Goal: Task Accomplishment & Management: Manage account settings

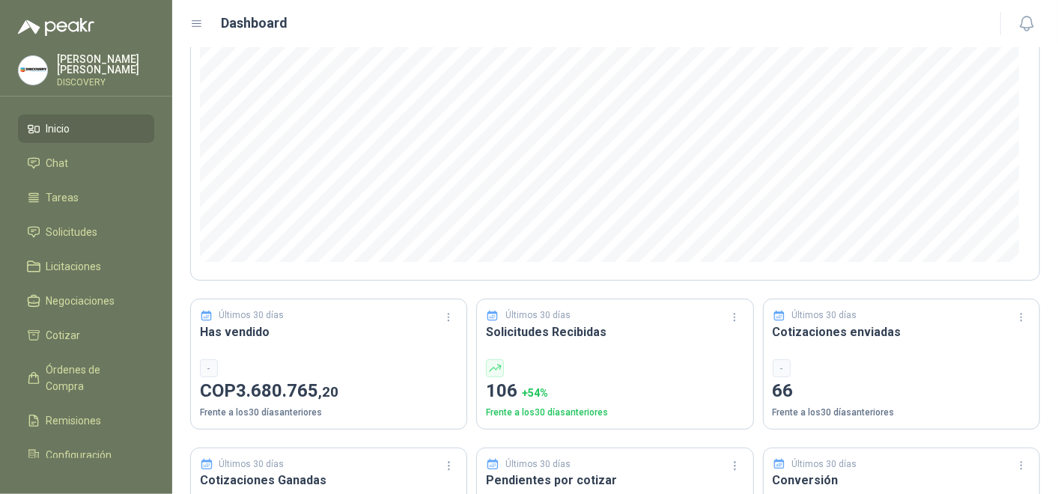
scroll to position [249, 0]
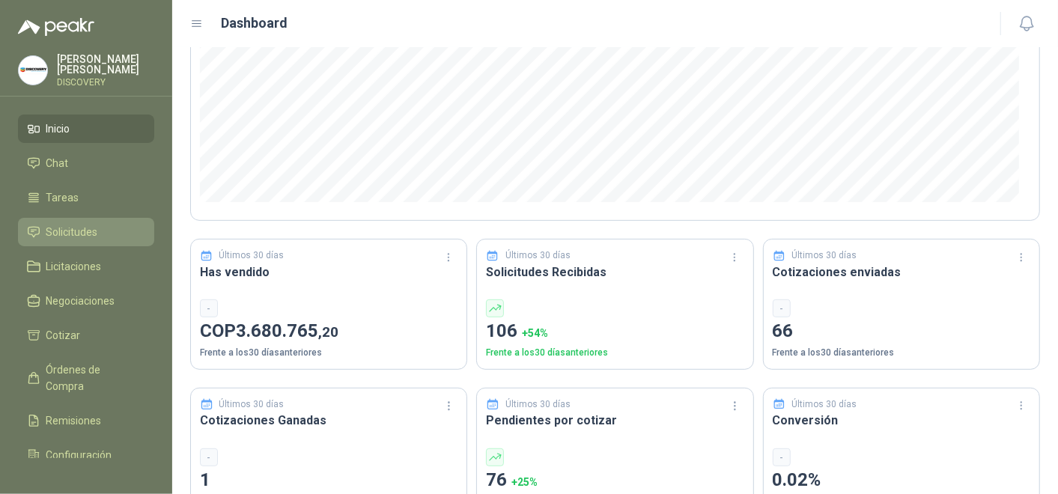
click at [62, 231] on span "Solicitudes" at bounding box center [72, 232] width 52 height 16
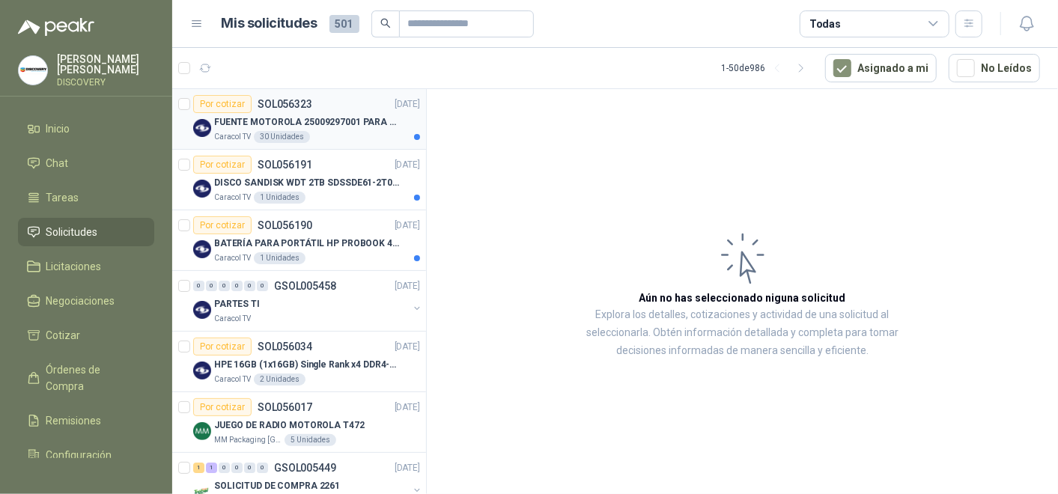
click at [329, 93] on article "Por cotizar SOL056323 [DATE] FUENTE MOTOROLA 25009297001 PARA EP450 Caracol TV …" at bounding box center [299, 119] width 254 height 61
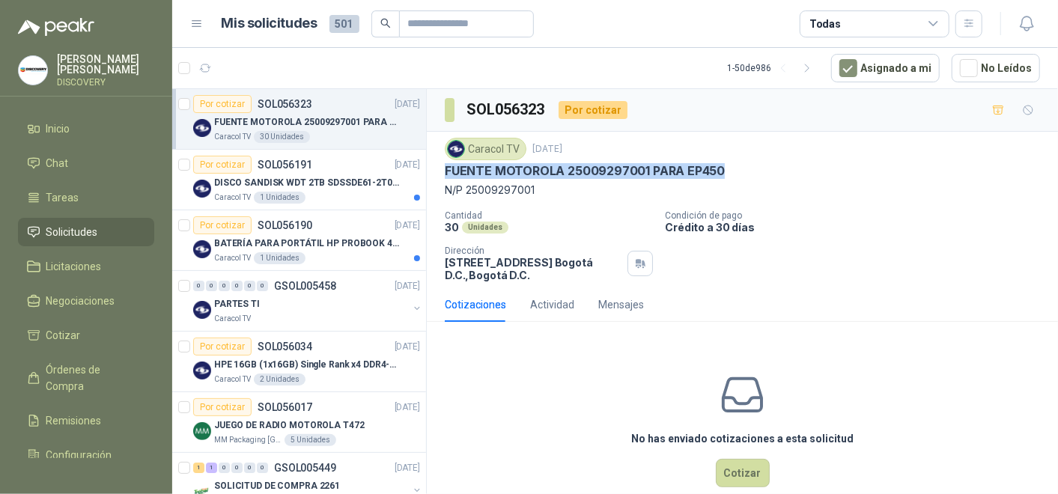
drag, startPoint x: 734, startPoint y: 174, endPoint x: 444, endPoint y: 170, distance: 289.9
click at [445, 170] on div "FUENTE MOTOROLA 25009297001 PARA EP450" at bounding box center [742, 171] width 595 height 16
copy p "FUENTE MOTOROLA 25009297001 PARA EP450"
